Goal: Task Accomplishment & Management: Manage account settings

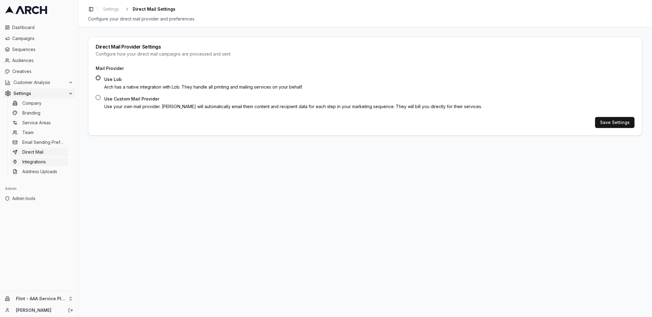
click at [41, 164] on span "Integrations" at bounding box center [34, 162] width 24 height 6
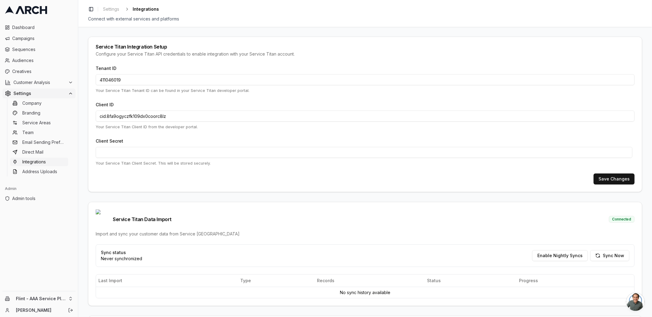
scroll to position [81, 0]
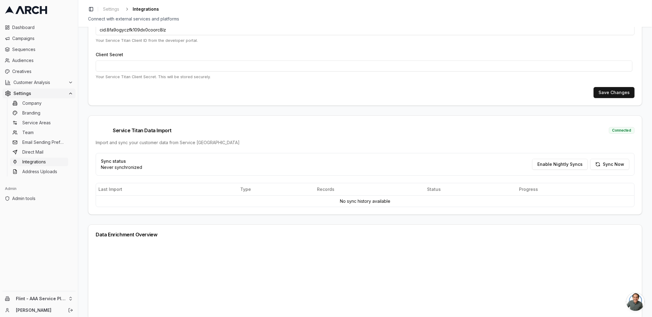
scroll to position [122, 0]
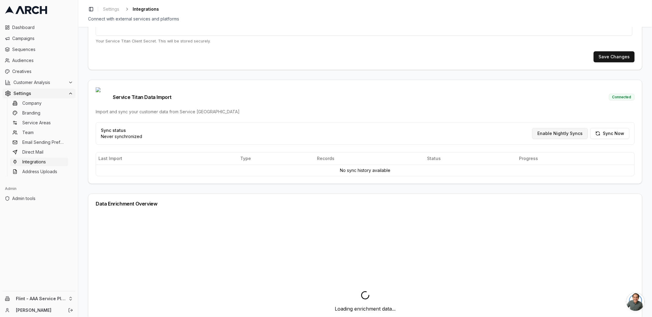
click at [547, 128] on button "Enable Nightly Syncs" at bounding box center [560, 133] width 56 height 11
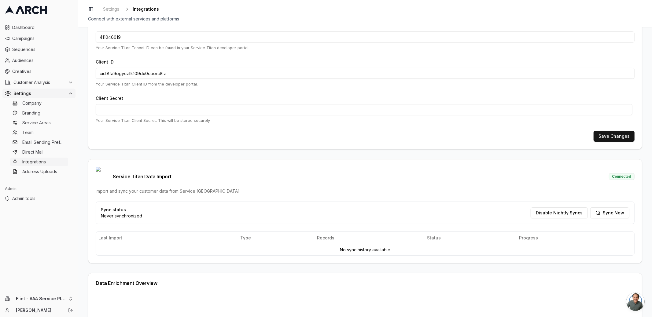
scroll to position [0, 0]
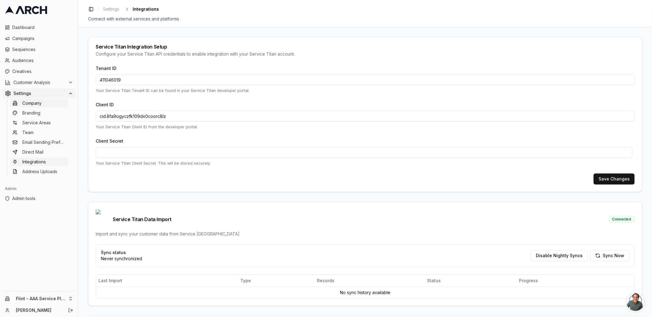
click at [43, 106] on link "Company" at bounding box center [39, 103] width 58 height 9
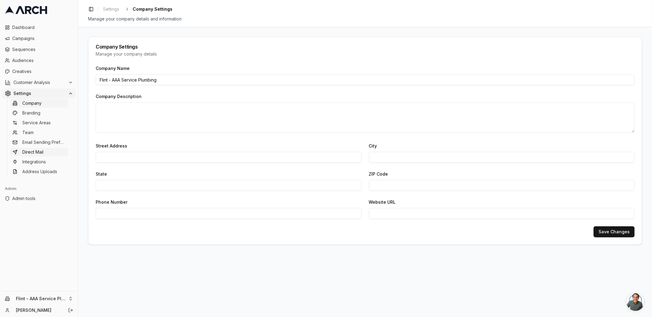
click at [41, 155] on span "Direct Mail" at bounding box center [32, 152] width 21 height 6
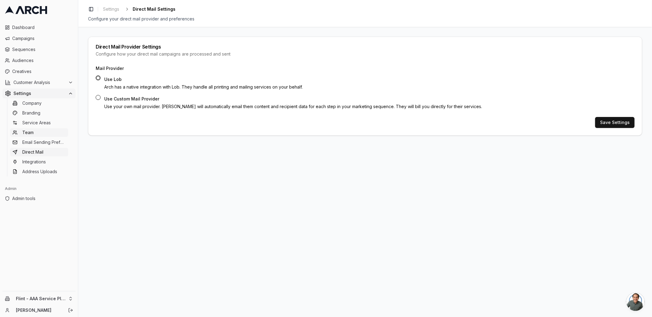
click at [40, 132] on link "Team" at bounding box center [39, 132] width 58 height 9
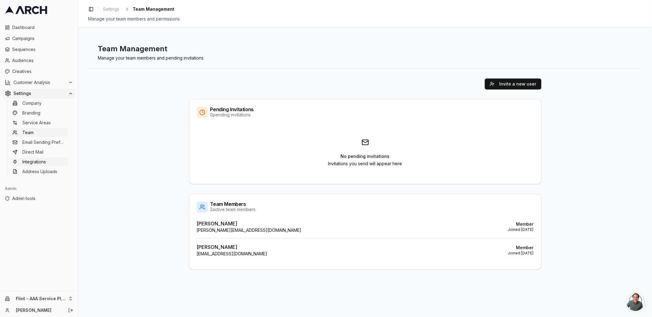
click at [42, 159] on span "Integrations" at bounding box center [34, 162] width 24 height 6
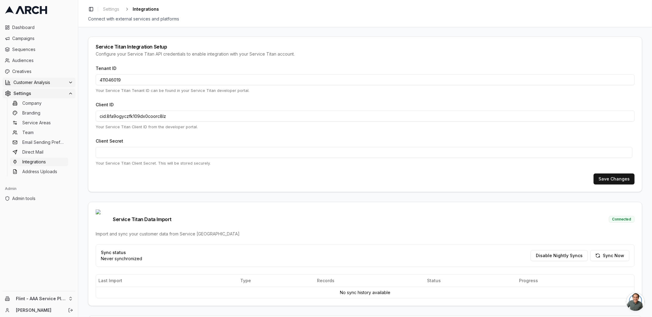
click at [53, 79] on span "Customer Analysis" at bounding box center [39, 82] width 52 height 6
click at [45, 93] on link "Overview" at bounding box center [39, 92] width 58 height 9
